Goal: Task Accomplishment & Management: Manage account settings

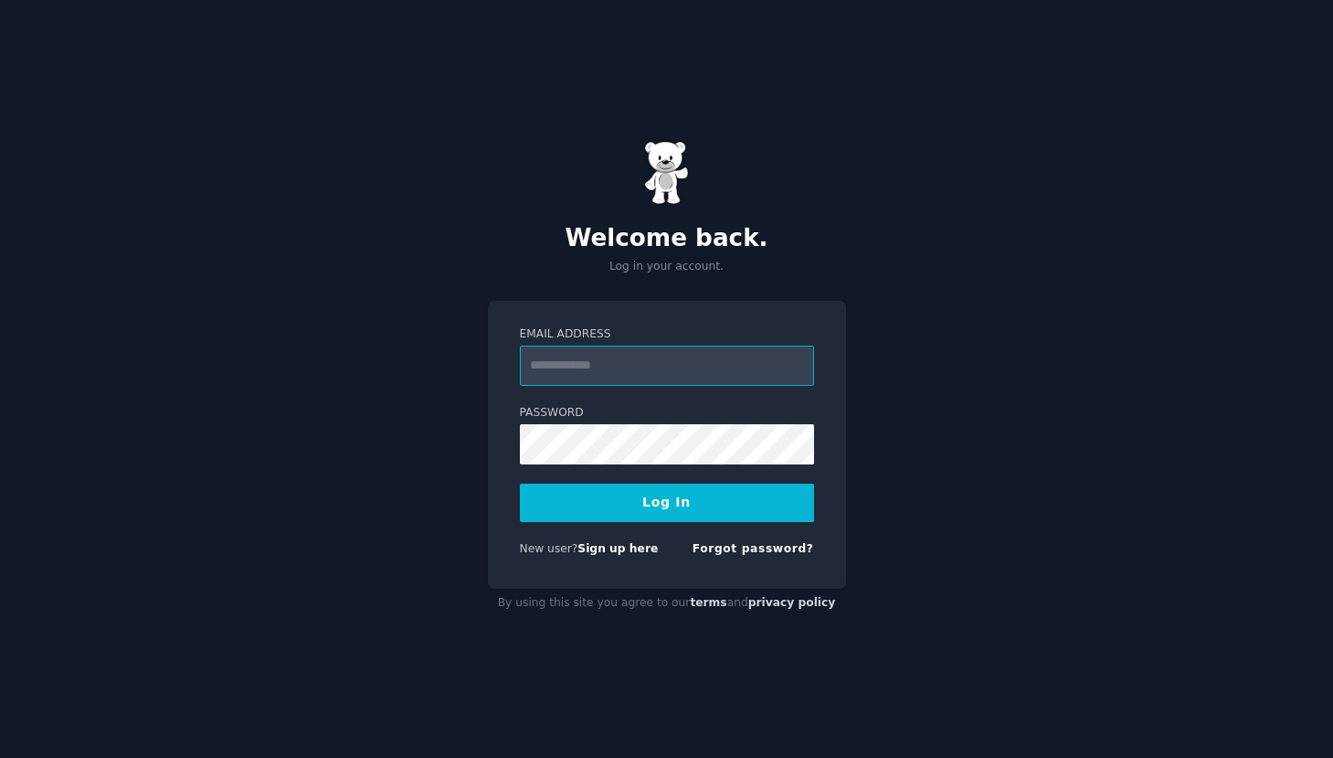
paste input "**********"
type input "**********"
click at [665, 499] on button "Log In" at bounding box center [667, 502] width 294 height 38
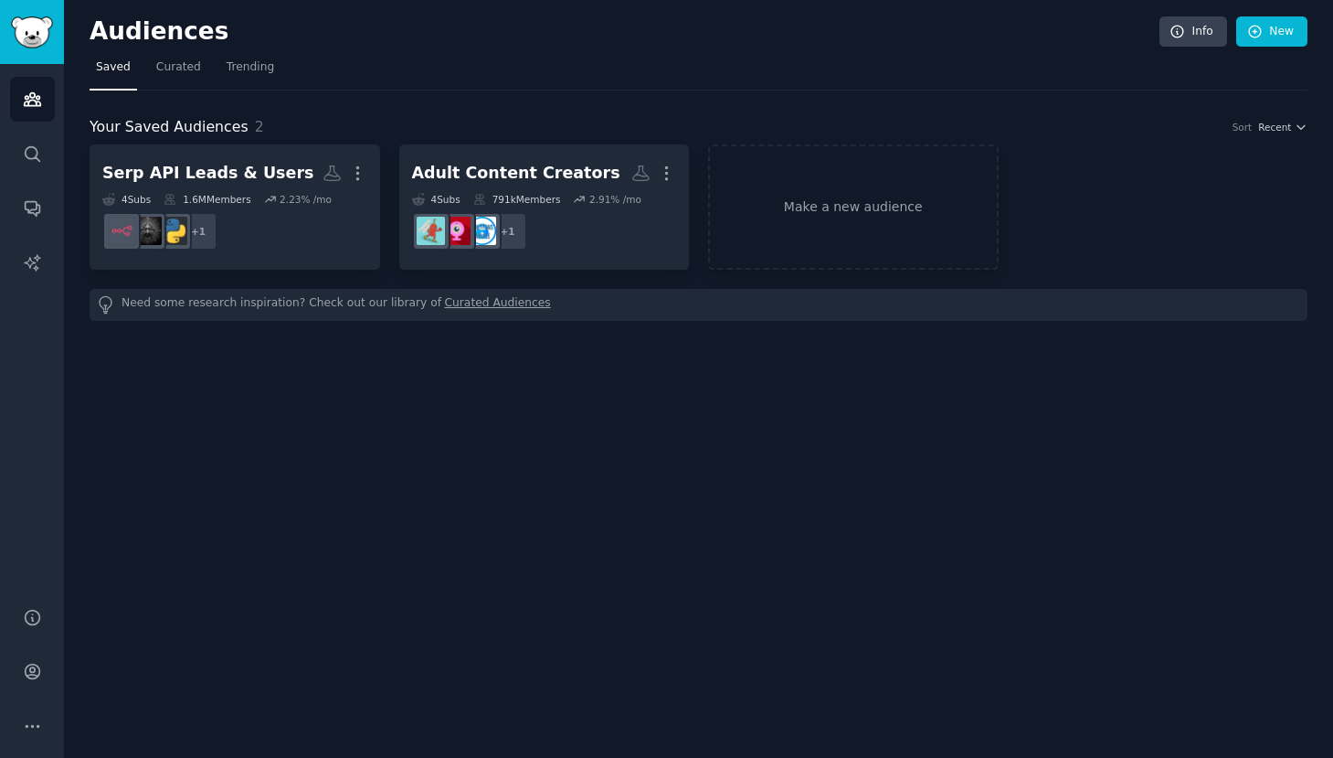
click at [629, 423] on div "Audiences Info New Saved Curated Trending Your Saved Audiences 2 Sort Recent Se…" at bounding box center [698, 379] width 1269 height 758
